Goal: Check status: Check status

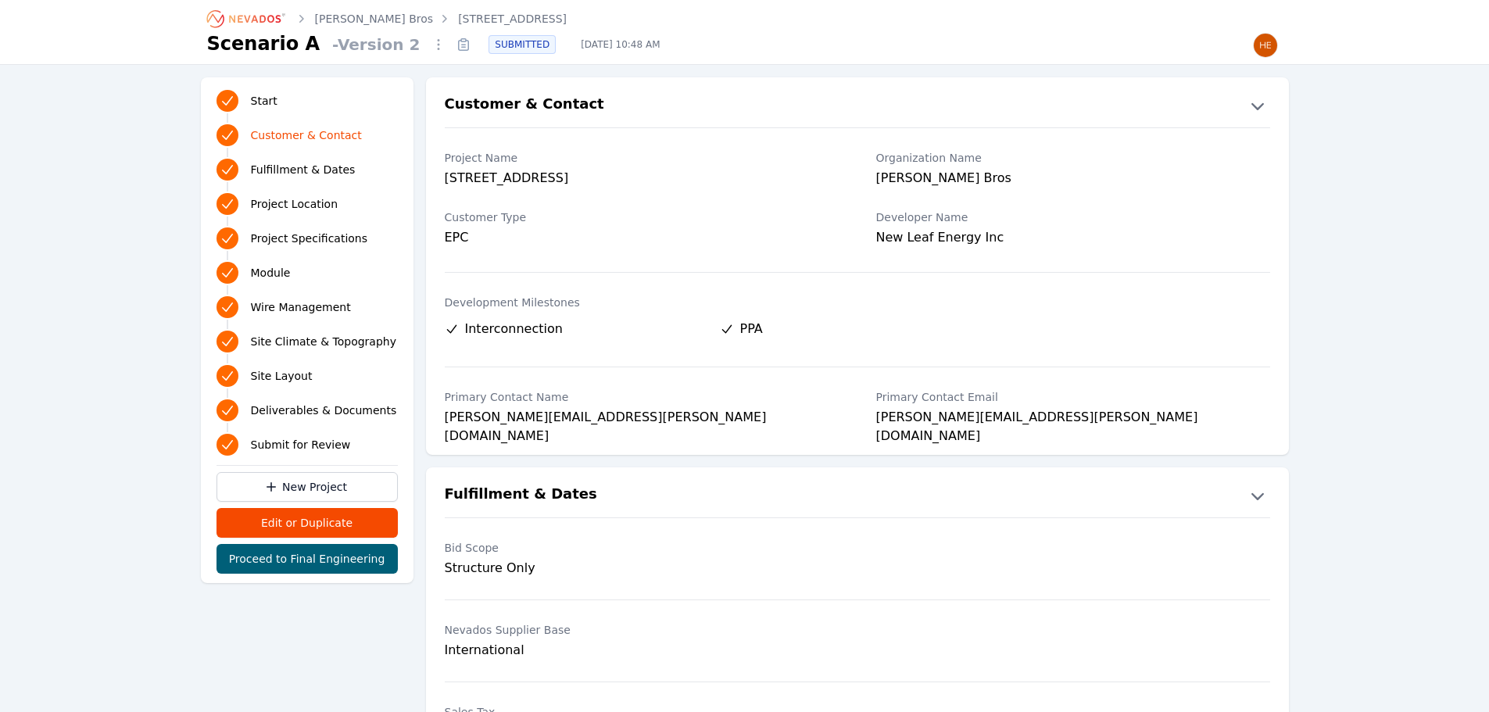
click at [451, 46] on icon at bounding box center [463, 44] width 25 height 25
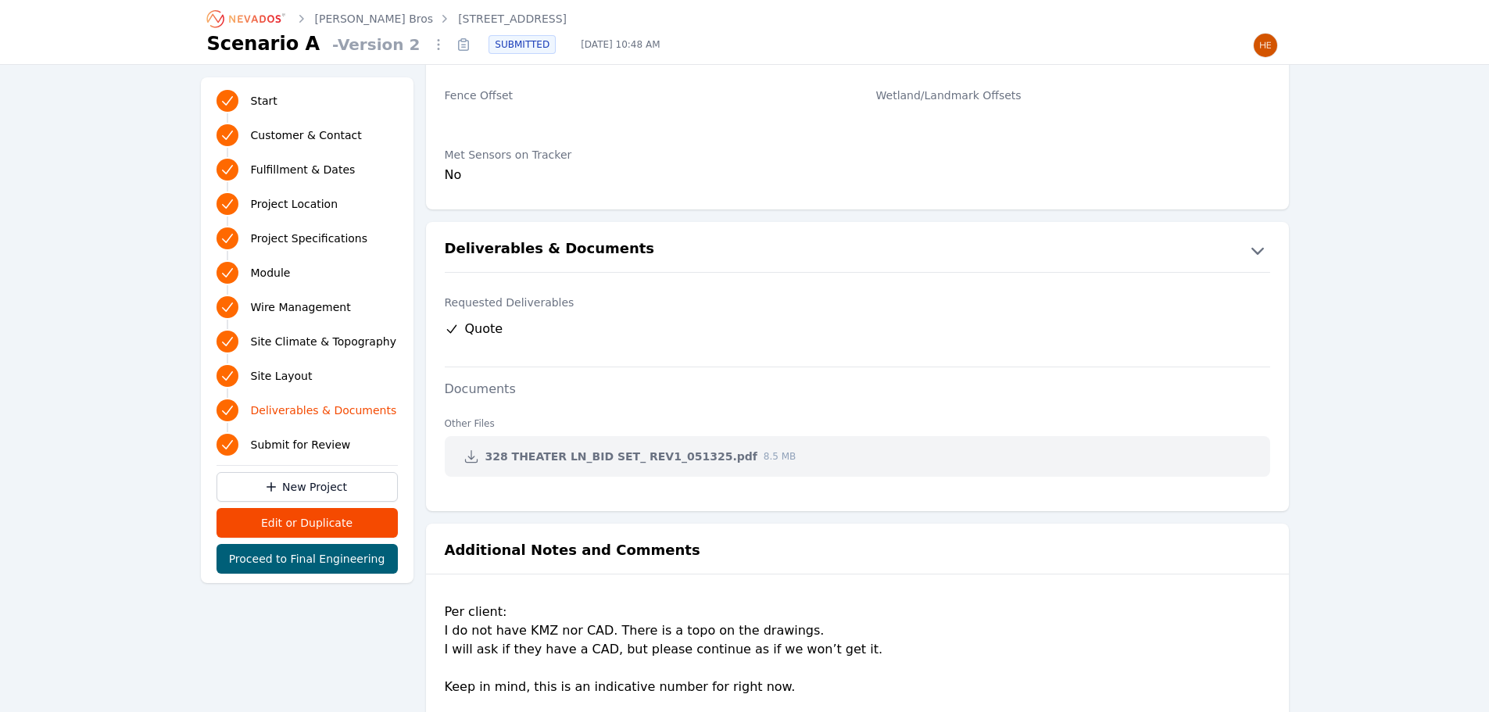
scroll to position [3048, 0]
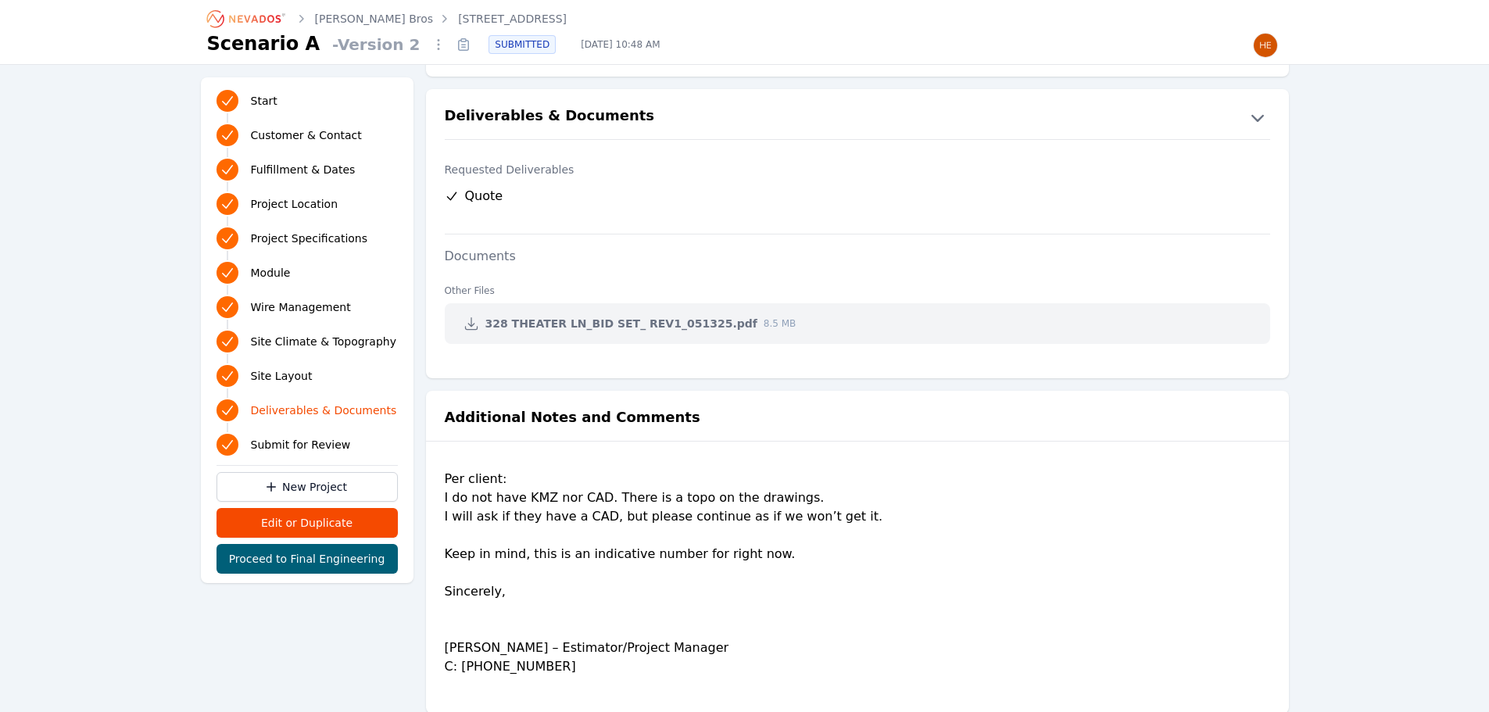
click at [349, 23] on link "[PERSON_NAME] Bros" at bounding box center [374, 19] width 119 height 16
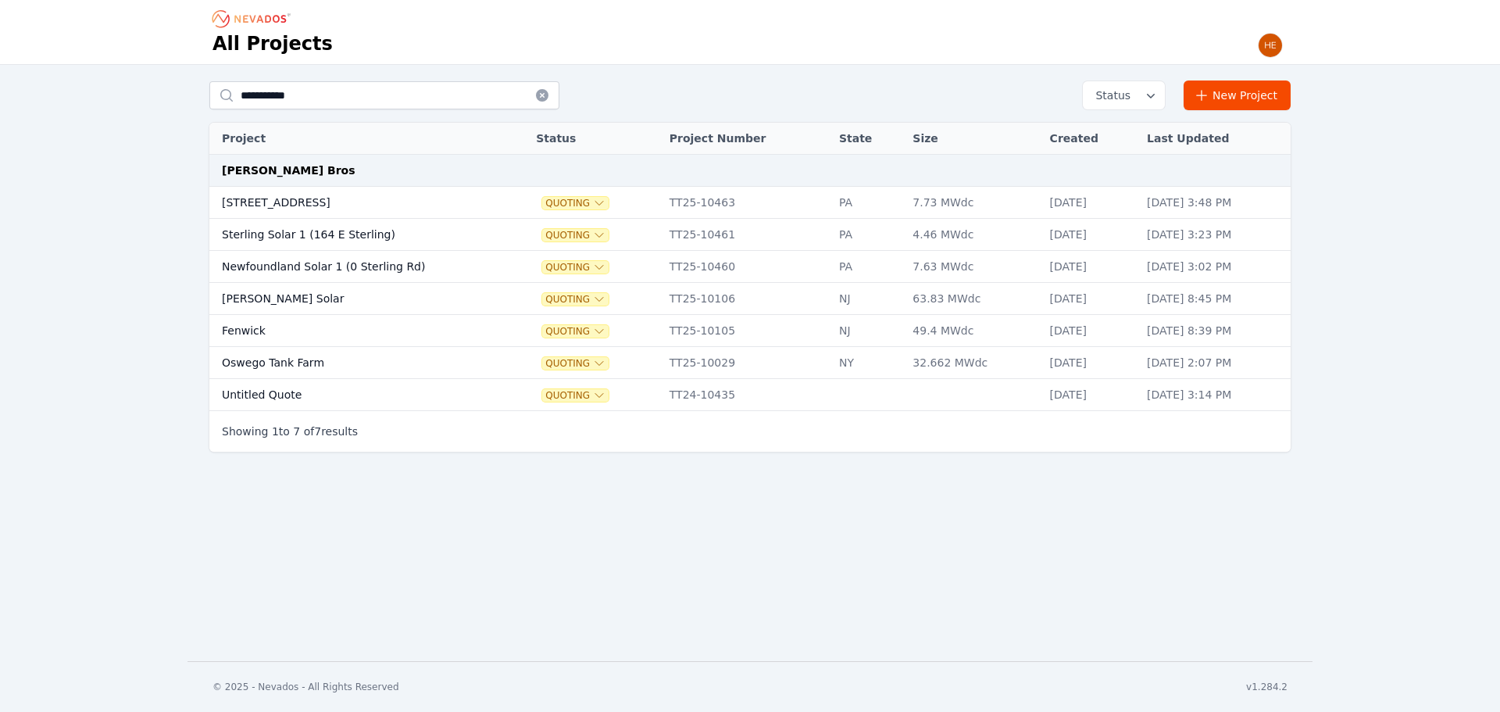
click at [320, 269] on td "Newfoundland Solar 1 (0 Sterling Rd)" at bounding box center [356, 267] width 295 height 32
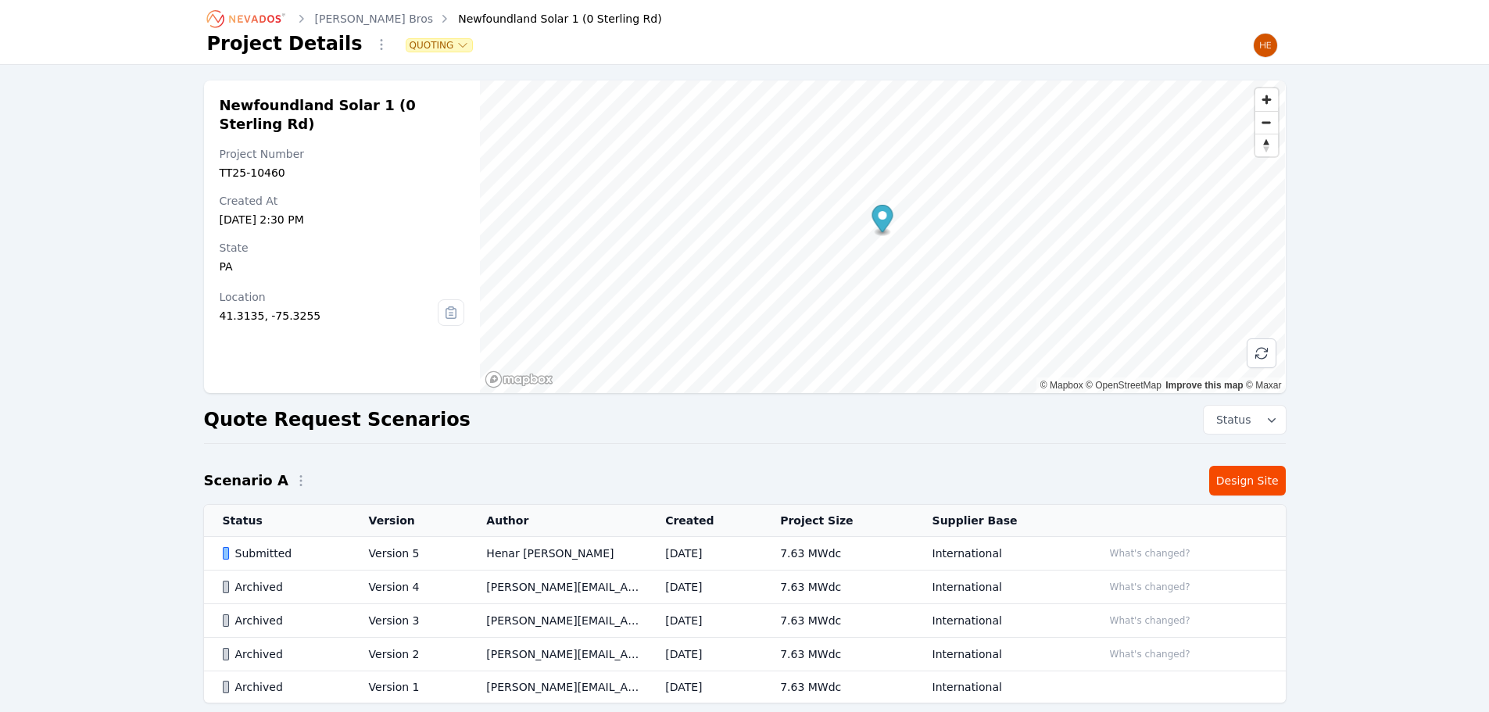
click at [266, 555] on div "Submitted" at bounding box center [283, 553] width 120 height 16
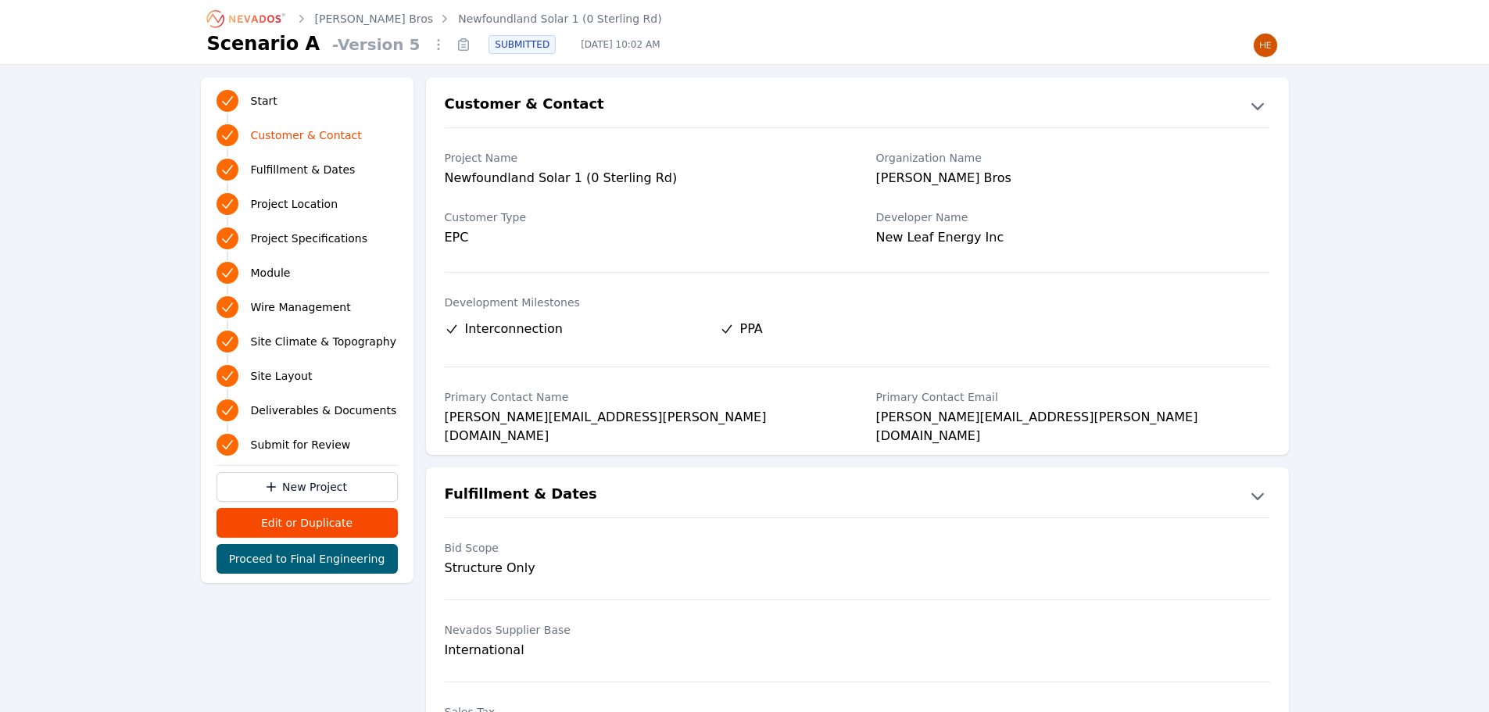
click at [451, 45] on icon at bounding box center [463, 44] width 25 height 25
click at [355, 20] on link "[PERSON_NAME] Bros" at bounding box center [374, 19] width 119 height 16
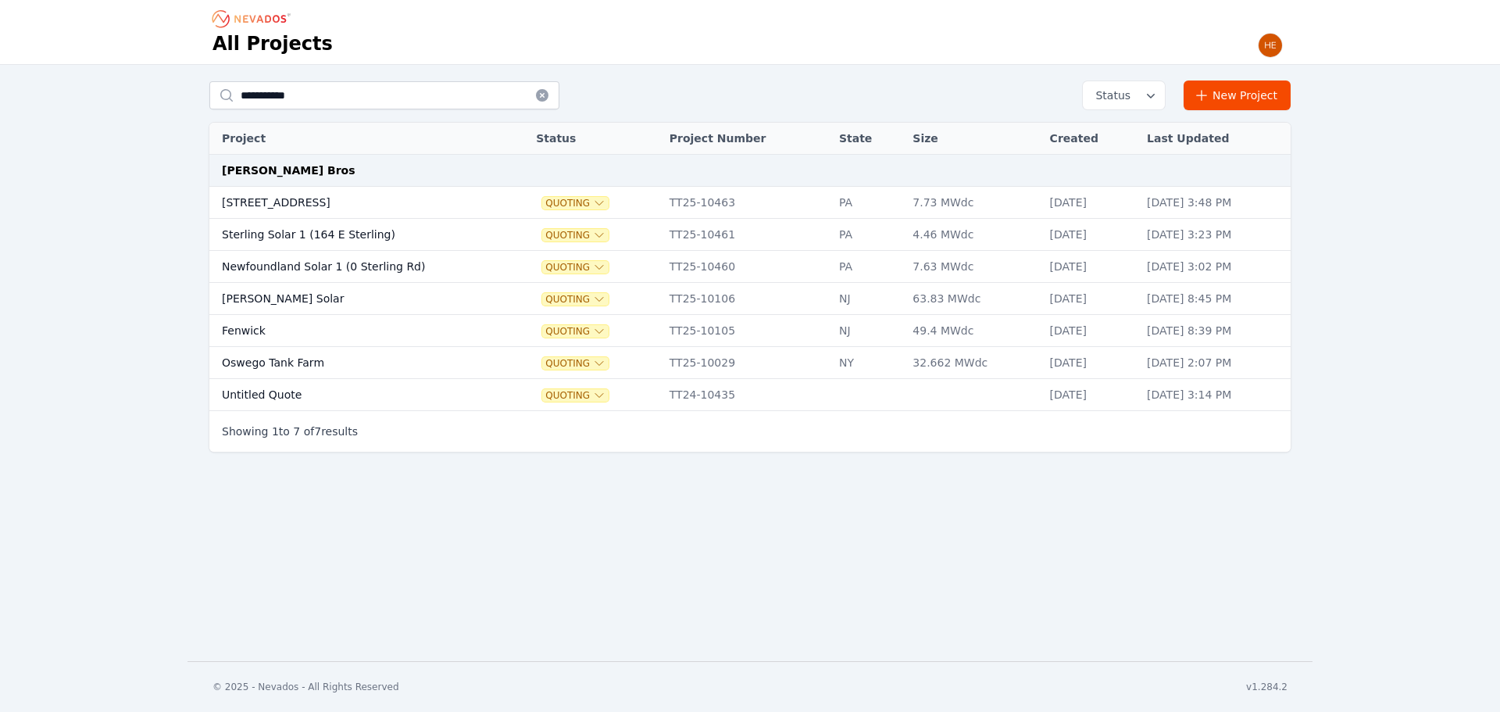
click at [257, 230] on td "Sterling Solar 1 (164 E Sterling)" at bounding box center [356, 235] width 295 height 32
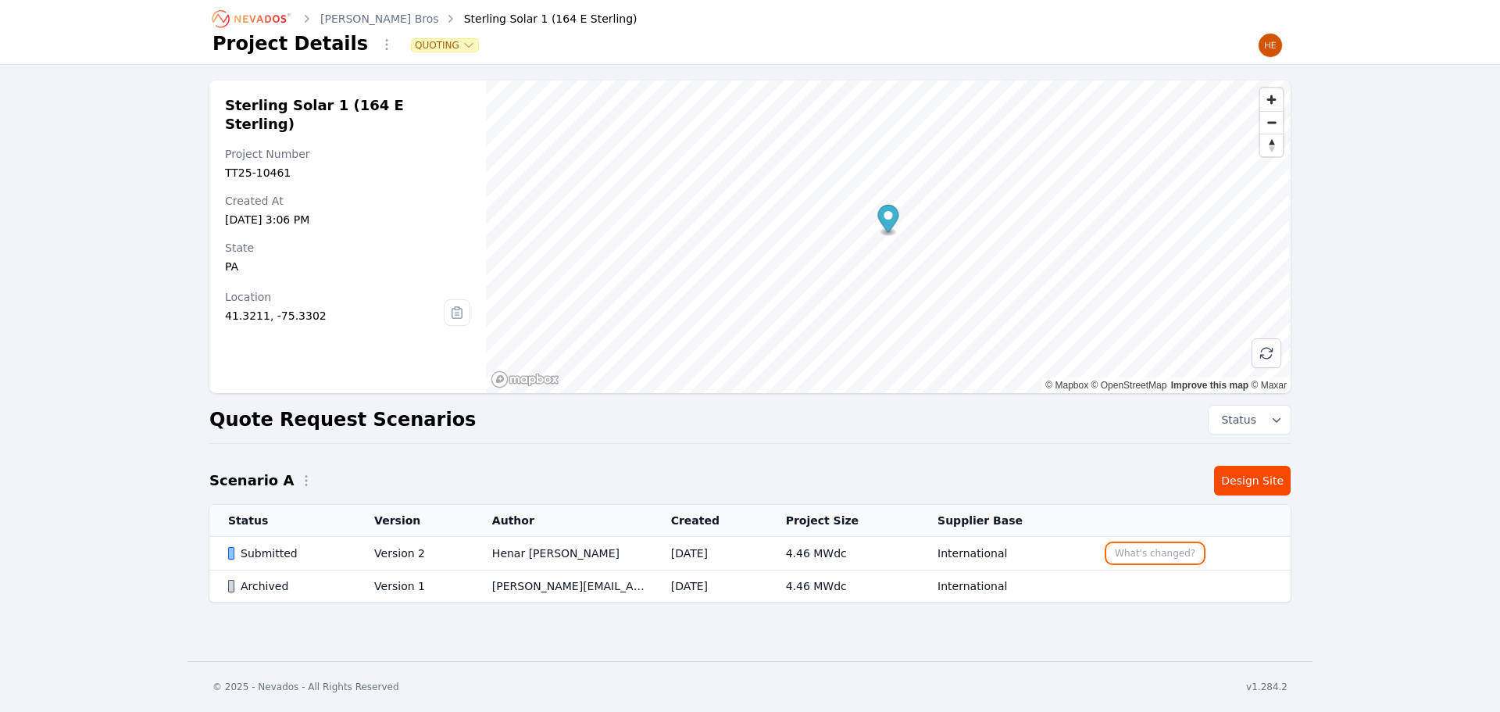
click at [1139, 545] on button "What's changed?" at bounding box center [1155, 553] width 95 height 17
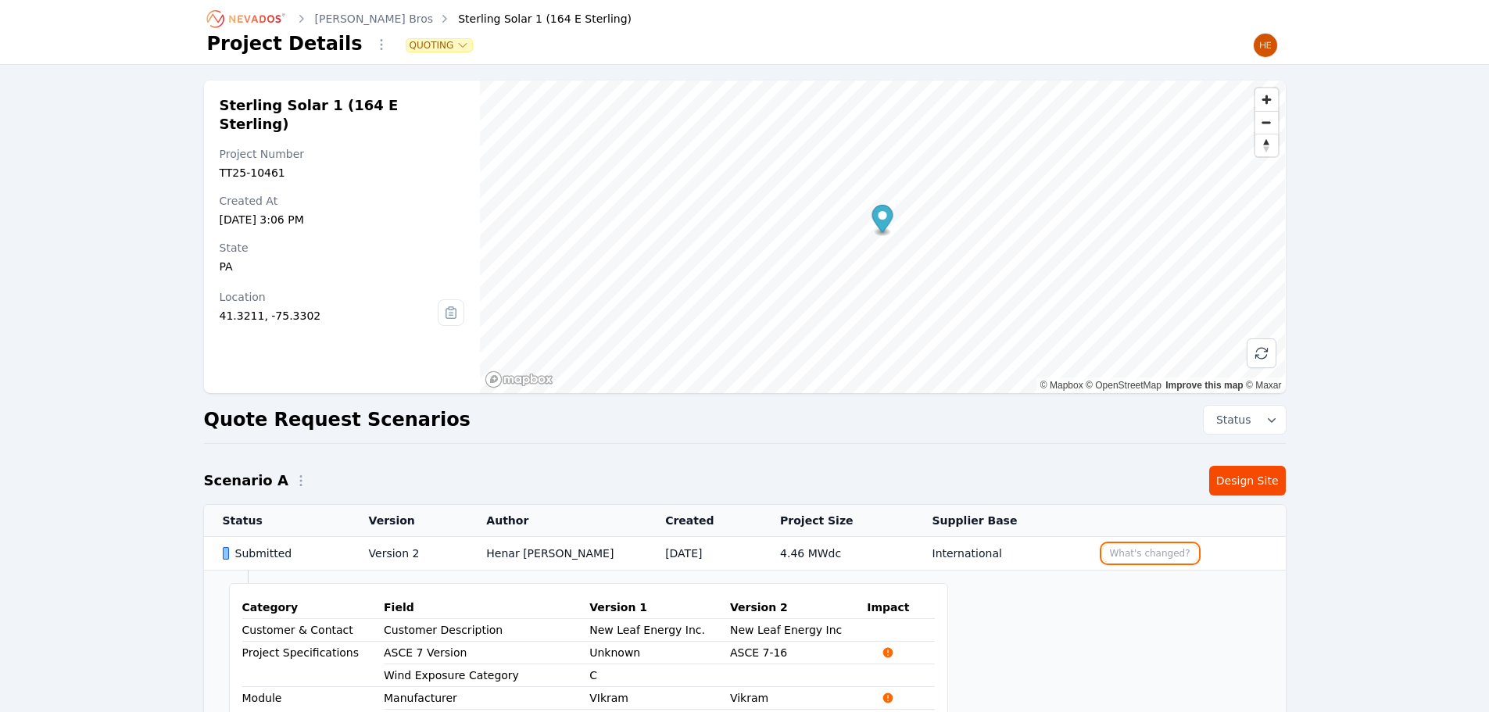
click at [1134, 545] on button "What's changed?" at bounding box center [1150, 553] width 95 height 17
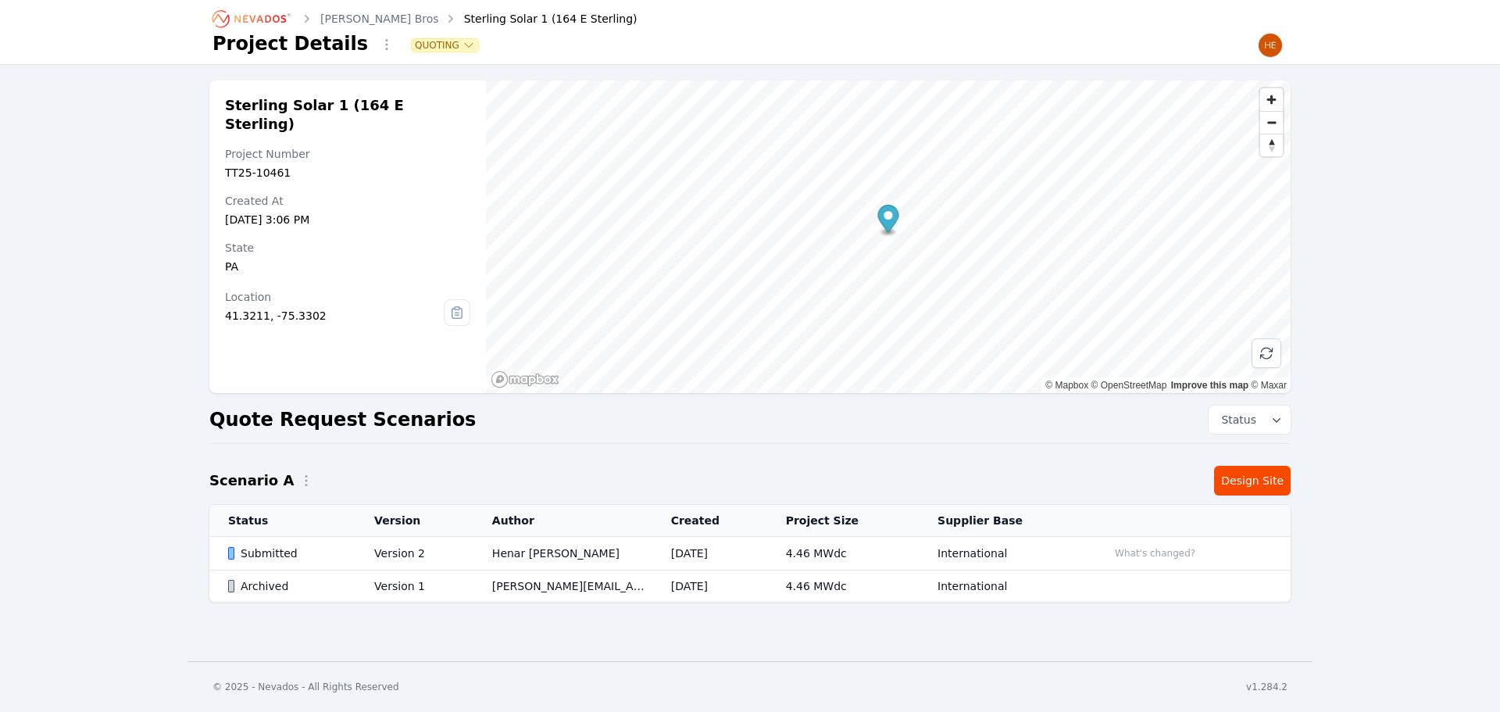
click at [233, 559] on div at bounding box center [231, 553] width 6 height 13
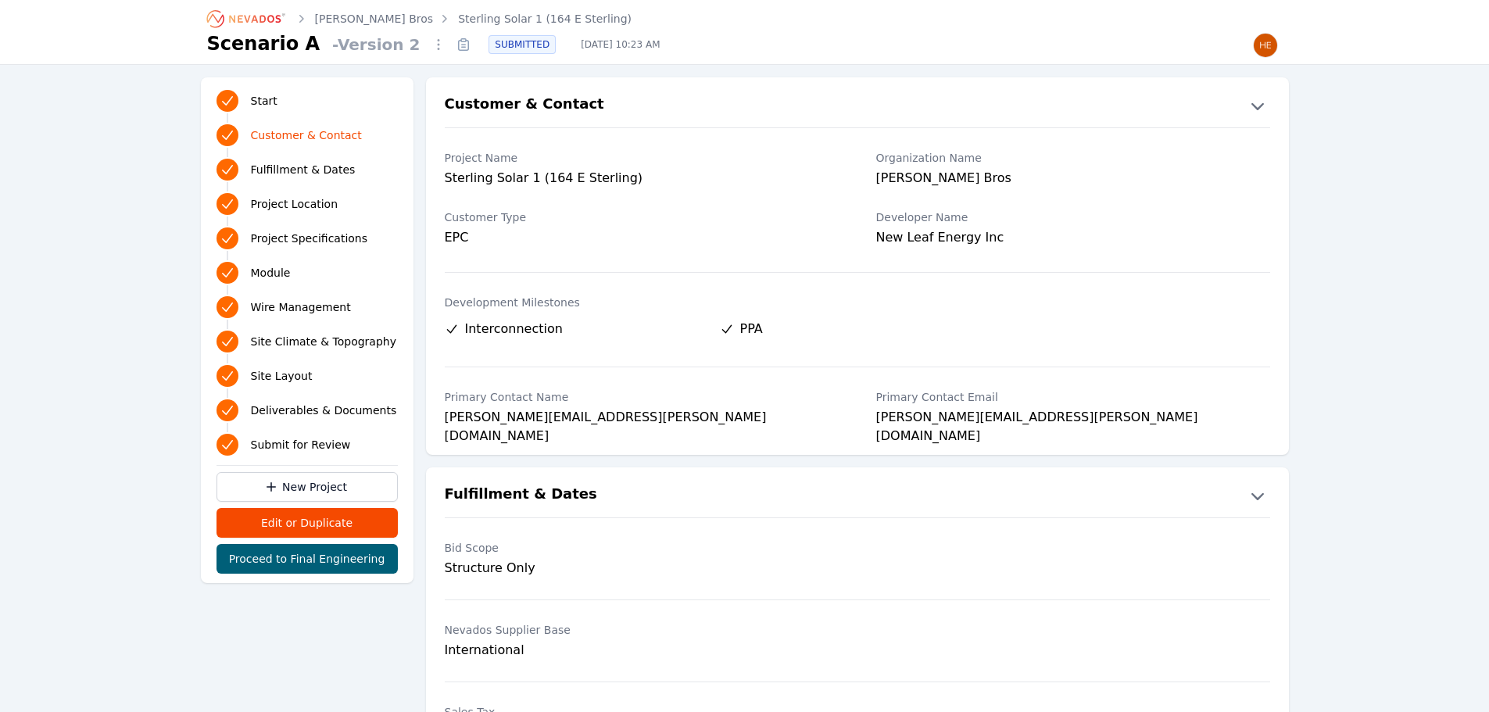
click at [451, 47] on icon at bounding box center [463, 44] width 25 height 25
